Goal: Check status: Check status

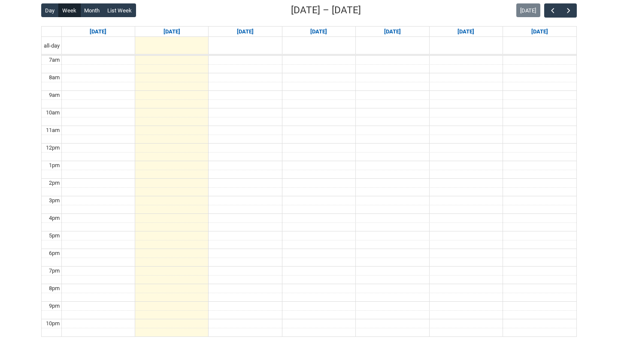
scroll to position [232, 0]
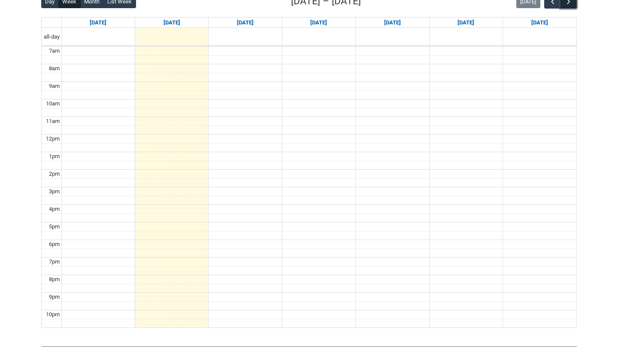
click at [569, 5] on span "button" at bounding box center [568, 1] width 9 height 9
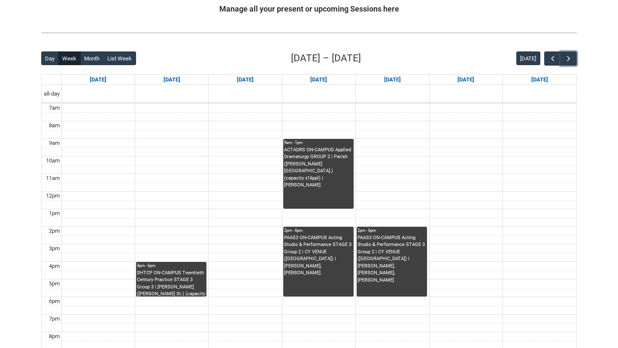
scroll to position [179, 0]
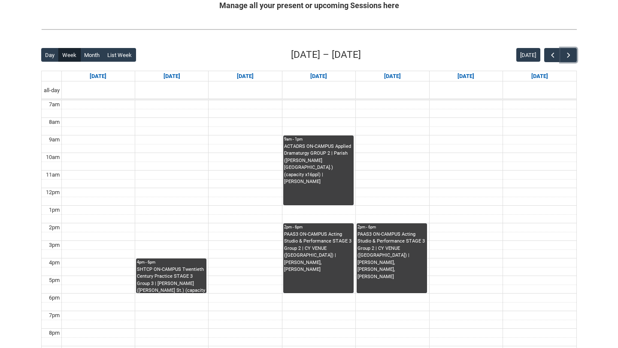
click at [394, 227] on div "2pm - 6pm" at bounding box center [391, 227] width 69 height 6
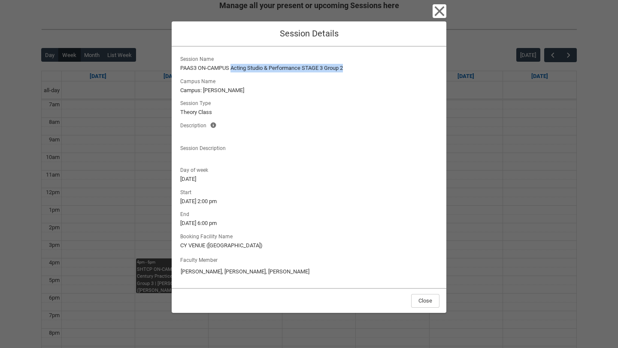
drag, startPoint x: 232, startPoint y: 68, endPoint x: 333, endPoint y: 72, distance: 101.3
click at [334, 72] on div "Session Name PAAS3 ON-CAMPUS Acting Studio & Performance STAGE 3 Group 2 Campus…" at bounding box center [308, 108] width 261 height 108
copy lightning-formatted-text "Acting Studio & Performan"
click at [148, 122] on div "Close Session Details Session Name PAAS3 ON-CAMPUS Acting Studio & Performance …" at bounding box center [309, 174] width 618 height 348
click at [159, 262] on div "Close Session Details Session Name PAAS3 ON-CAMPUS Acting Studio & Performance …" at bounding box center [309, 174] width 618 height 348
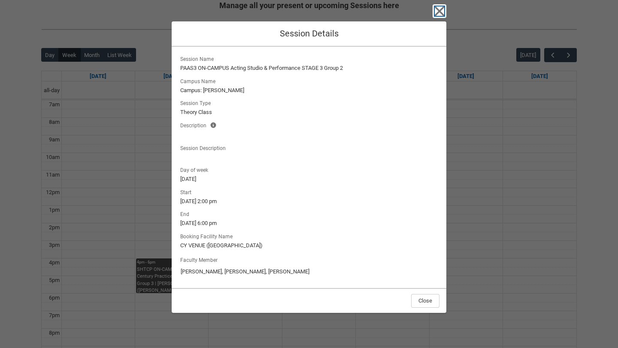
click at [440, 15] on icon "button" at bounding box center [439, 11] width 14 height 14
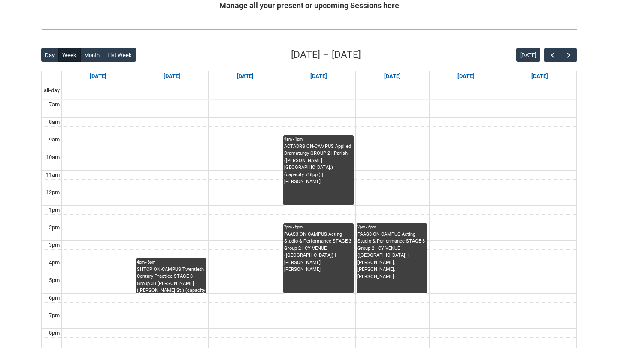
click at [154, 281] on div "SHTCP ON-CAMPUS Twentieth Century Practice STAGE 3 Group 3 | [PERSON_NAME] ([PE…" at bounding box center [171, 279] width 69 height 27
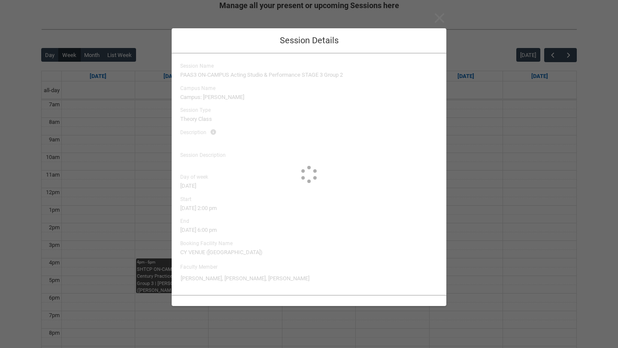
type input "[PERSON_NAME]"
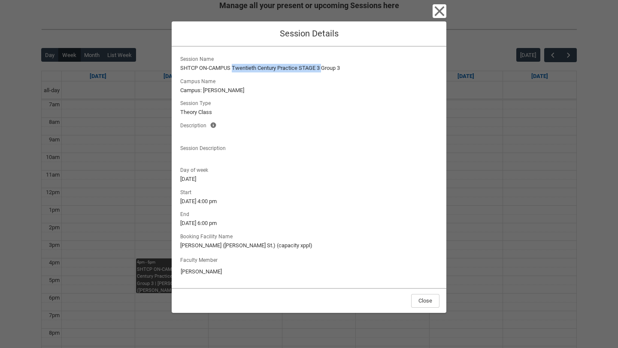
drag, startPoint x: 233, startPoint y: 67, endPoint x: 323, endPoint y: 69, distance: 89.7
click at [323, 69] on lightning-formatted-text "SHTCP ON-CAMPUS Twentieth Century Practice STAGE 3 Group 3" at bounding box center [308, 68] width 257 height 9
copy lightning-formatted-text "Twentieth Century Practice STAGE 3"
click at [160, 136] on div "Close Session Details Session Name SHTCP ON-CAMPUS Twentieth Century Practice S…" at bounding box center [309, 174] width 618 height 348
click at [444, 9] on icon "button" at bounding box center [439, 11] width 14 height 14
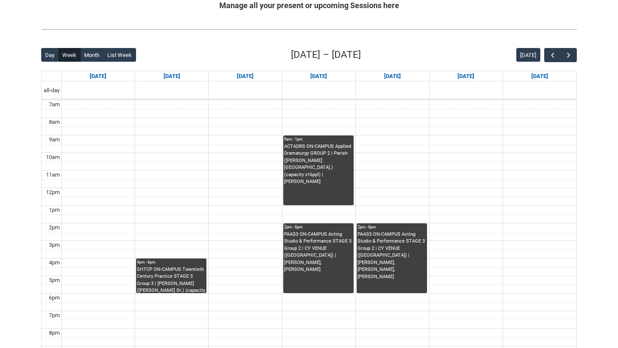
drag, startPoint x: 326, startPoint y: 247, endPoint x: 164, endPoint y: 145, distance: 191.8
click at [164, 145] on div "7am 8am 9am 10am 11am 12pm 1pm 2pm 3pm 4pm 5pm 6pm 7pm 8pm 9pm 10pm 4pm - 6pm S…" at bounding box center [309, 240] width 534 height 281
